Goal: Check status: Check status

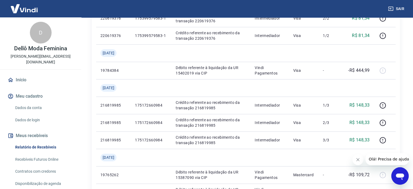
scroll to position [461, 0]
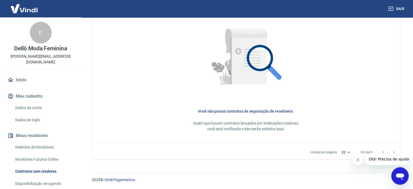
click at [29, 74] on link "Início" at bounding box center [41, 80] width 68 height 12
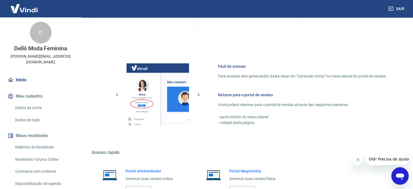
scroll to position [296, 0]
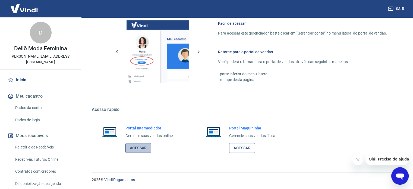
click at [137, 148] on link "Acessar" at bounding box center [138, 148] width 26 height 10
